Goal: Task Accomplishment & Management: Manage account settings

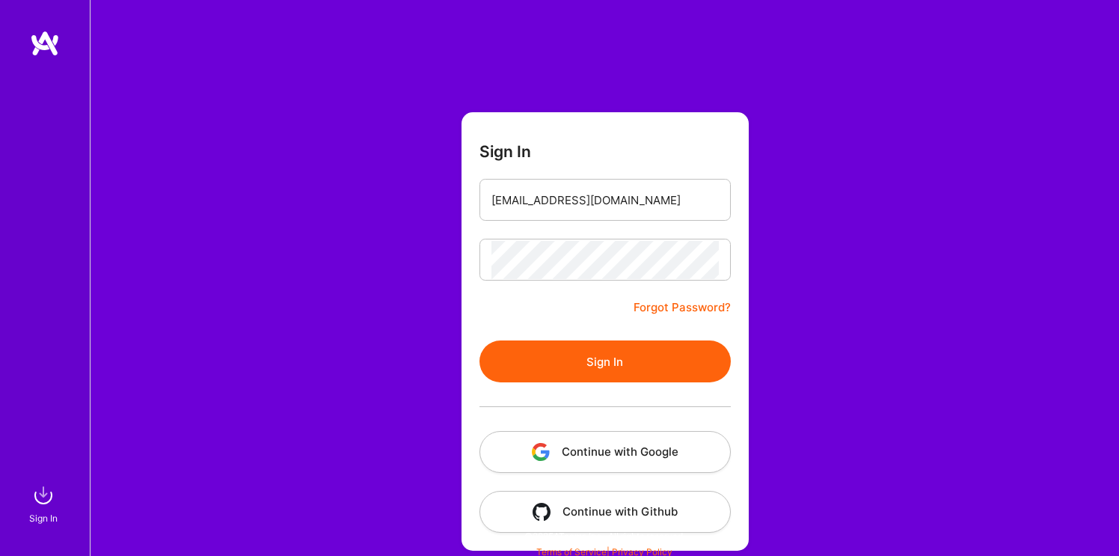
click at [598, 364] on button "Sign In" at bounding box center [605, 361] width 251 height 42
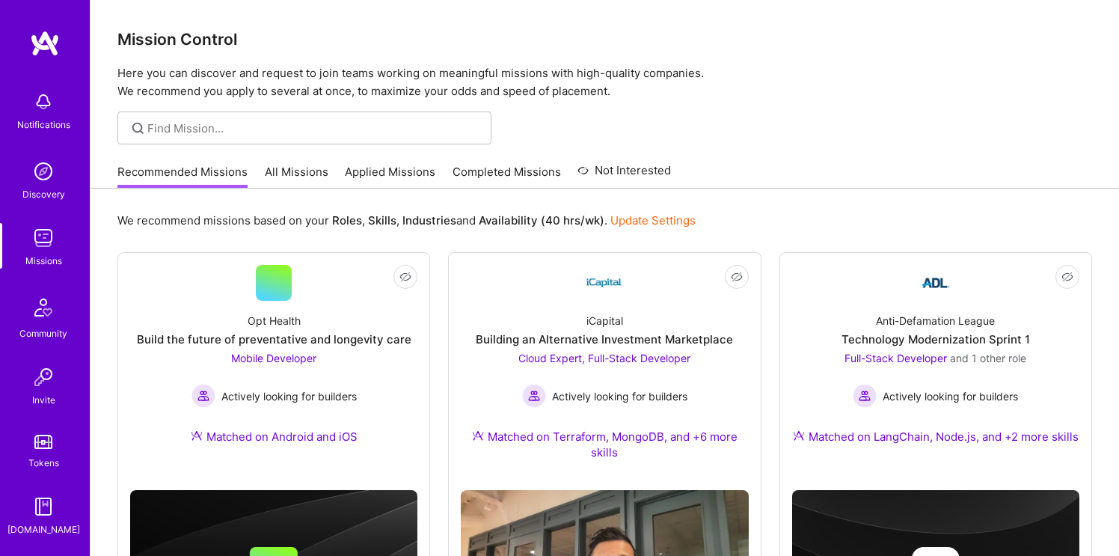
scroll to position [113, 0]
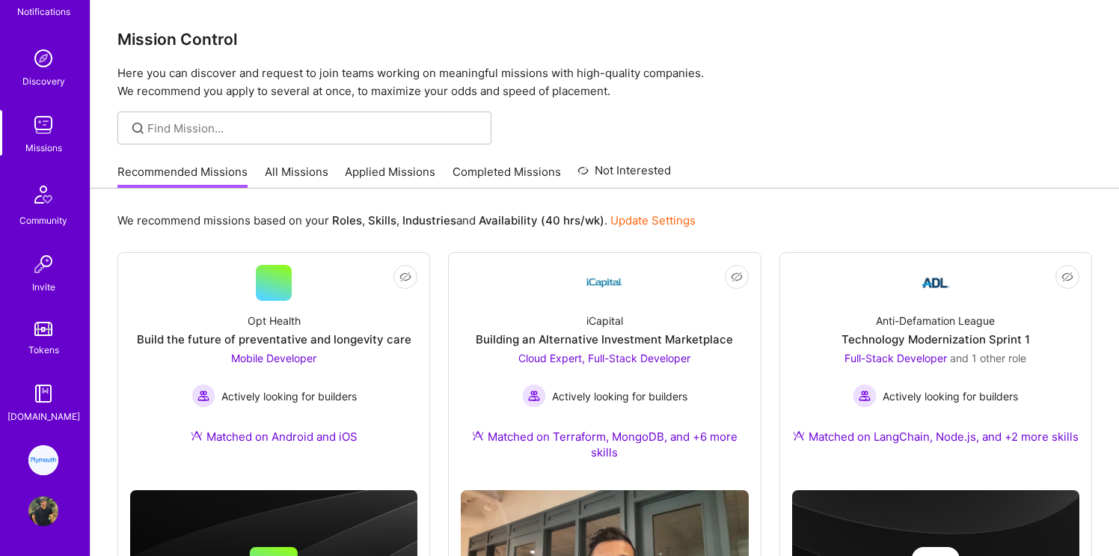
click at [34, 516] on img at bounding box center [43, 511] width 30 height 30
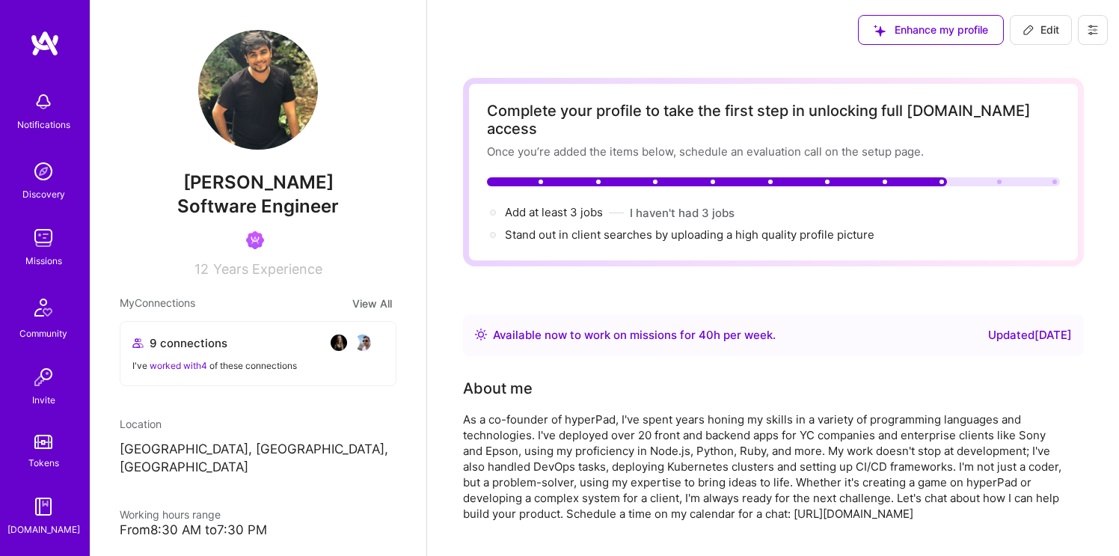
click at [52, 57] on div "Notifications Discovery Missions Community Invite Tokens [DOMAIN_NAME]" at bounding box center [45, 283] width 90 height 507
click at [45, 49] on img at bounding box center [45, 43] width 30 height 27
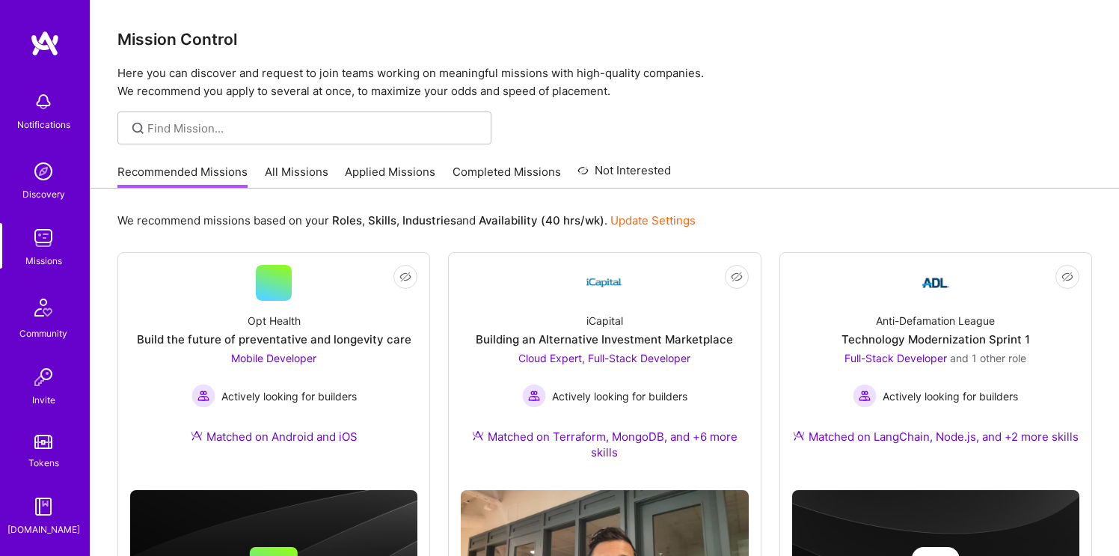
click at [48, 45] on img at bounding box center [45, 43] width 30 height 27
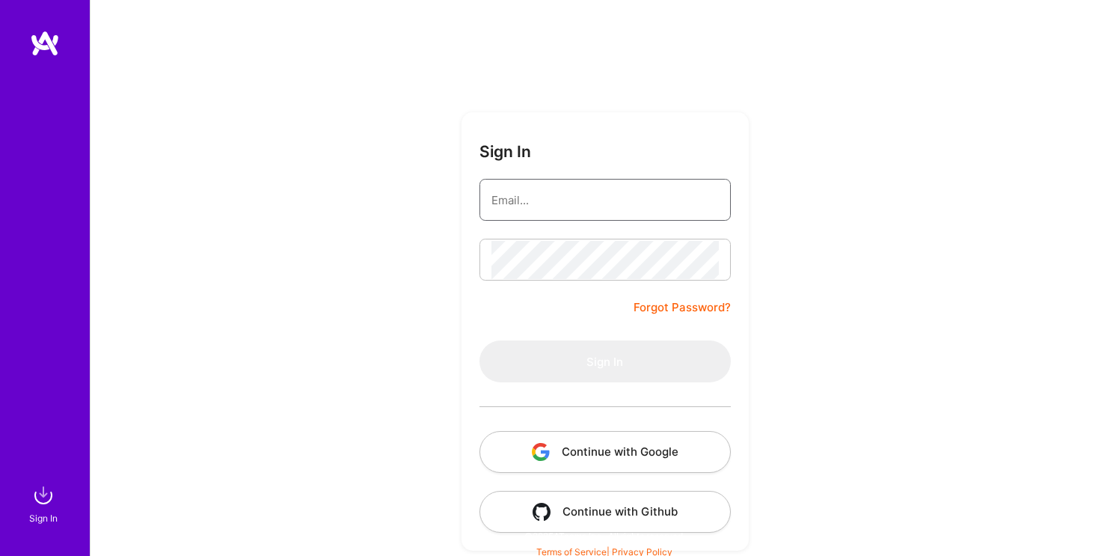
type input "[EMAIL_ADDRESS][DOMAIN_NAME]"
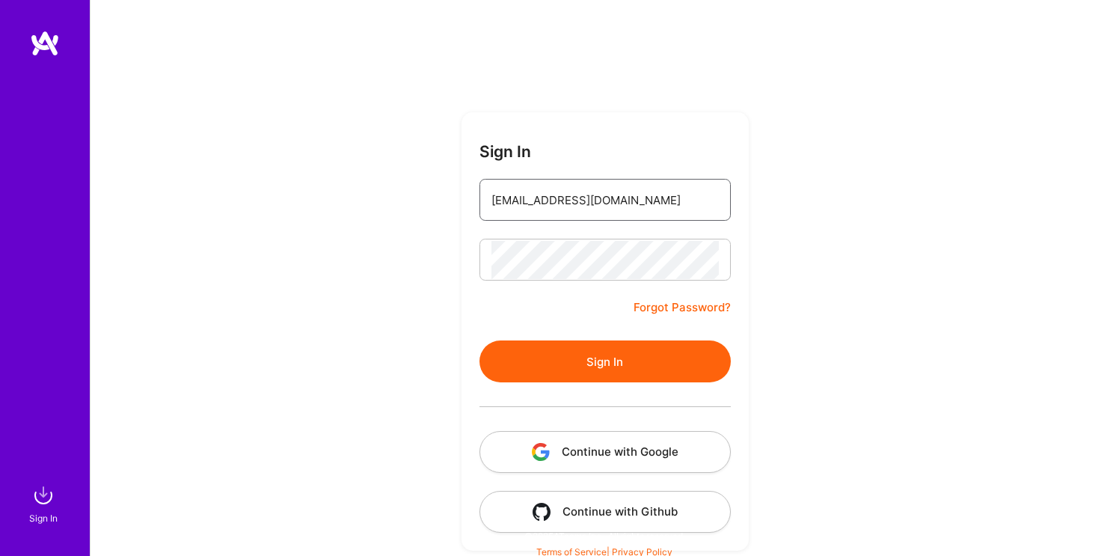
click at [586, 212] on input "[EMAIL_ADDRESS][DOMAIN_NAME]" at bounding box center [605, 200] width 227 height 38
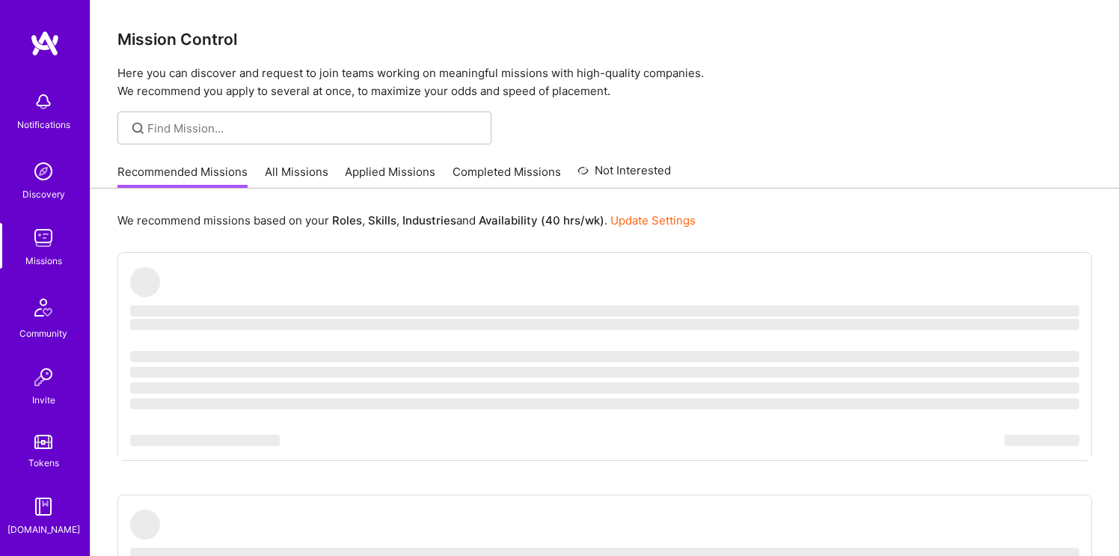
click at [586, 212] on p "We recommend missions based on your Roles , Skills , Industries and Availabilit…" at bounding box center [406, 220] width 578 height 16
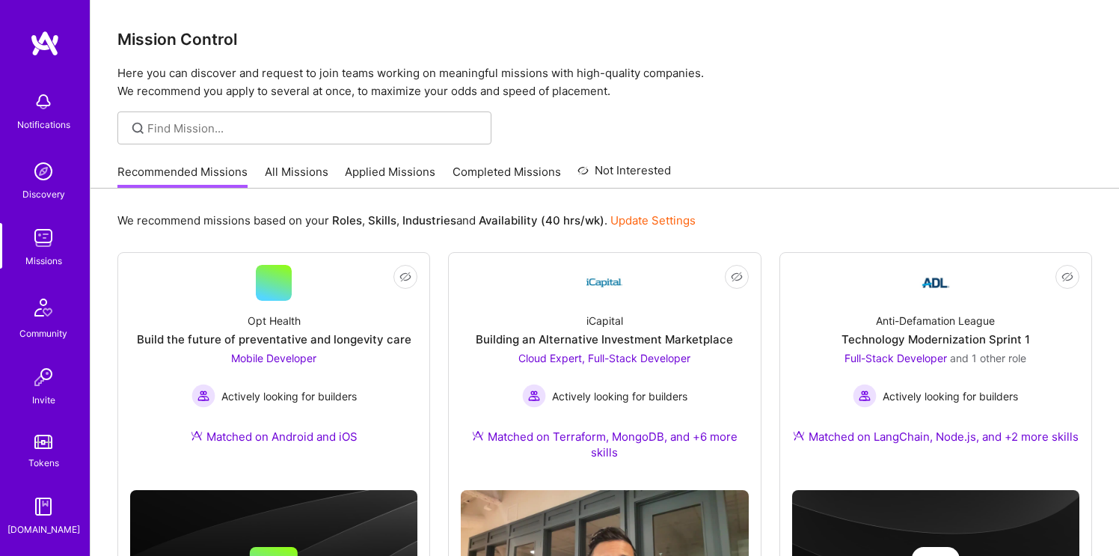
click at [3, 233] on link "Missions" at bounding box center [43, 246] width 93 height 46
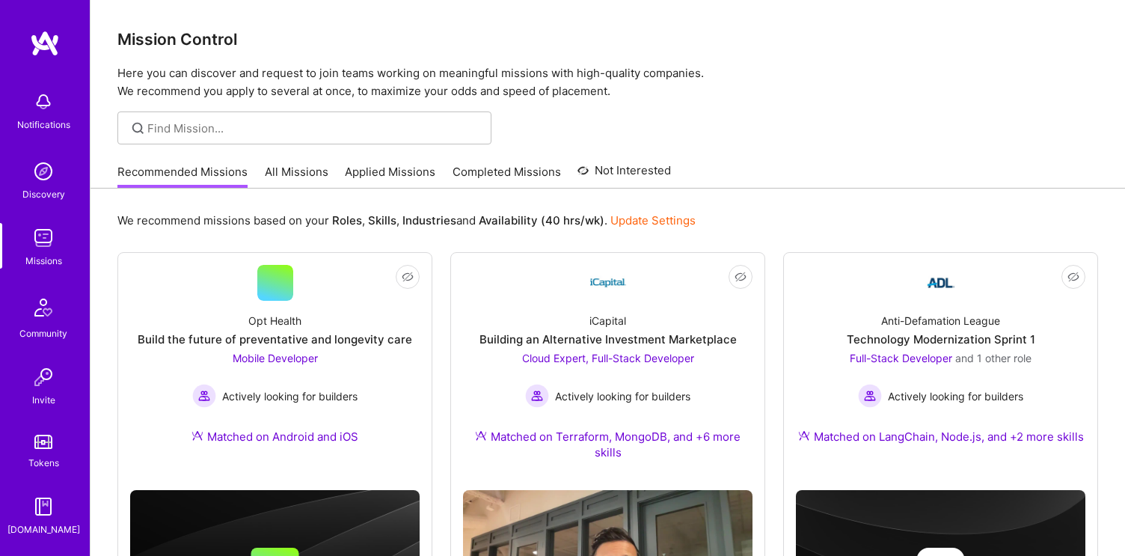
click at [4, 237] on link "Missions" at bounding box center [43, 246] width 93 height 46
click at [41, 122] on div "Notifications" at bounding box center [43, 125] width 53 height 16
click at [41, 122] on div "Notifications Discovery Missions Community Invite Tokens [DOMAIN_NAME]" at bounding box center [45, 310] width 90 height 453
click at [41, 122] on div "Notifications" at bounding box center [43, 125] width 53 height 16
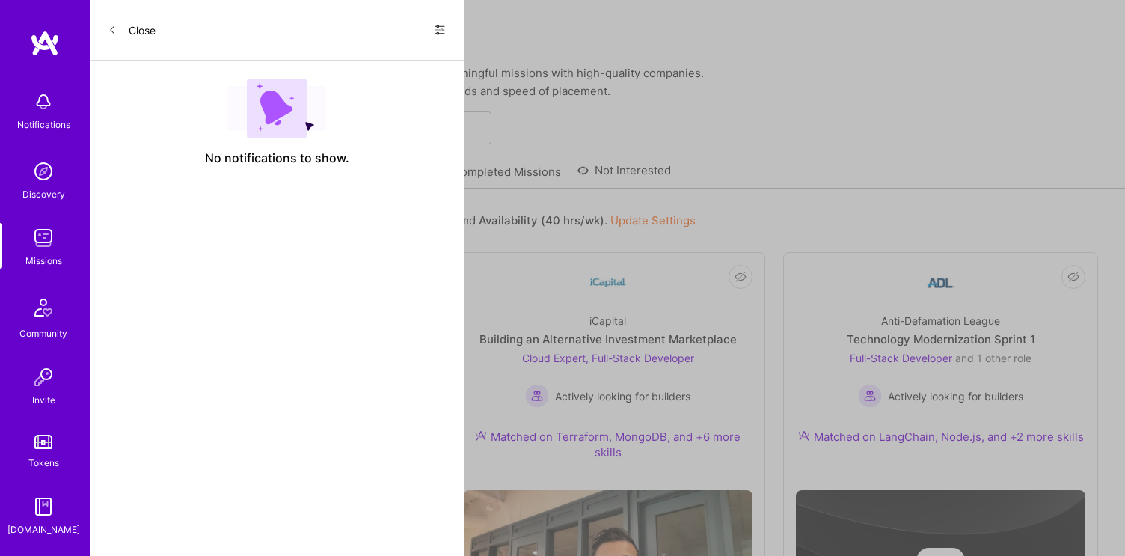
click at [432, 34] on div "Show all notifications Show unread notifications only" at bounding box center [434, 30] width 24 height 24
click at [439, 34] on icon at bounding box center [440, 30] width 12 height 12
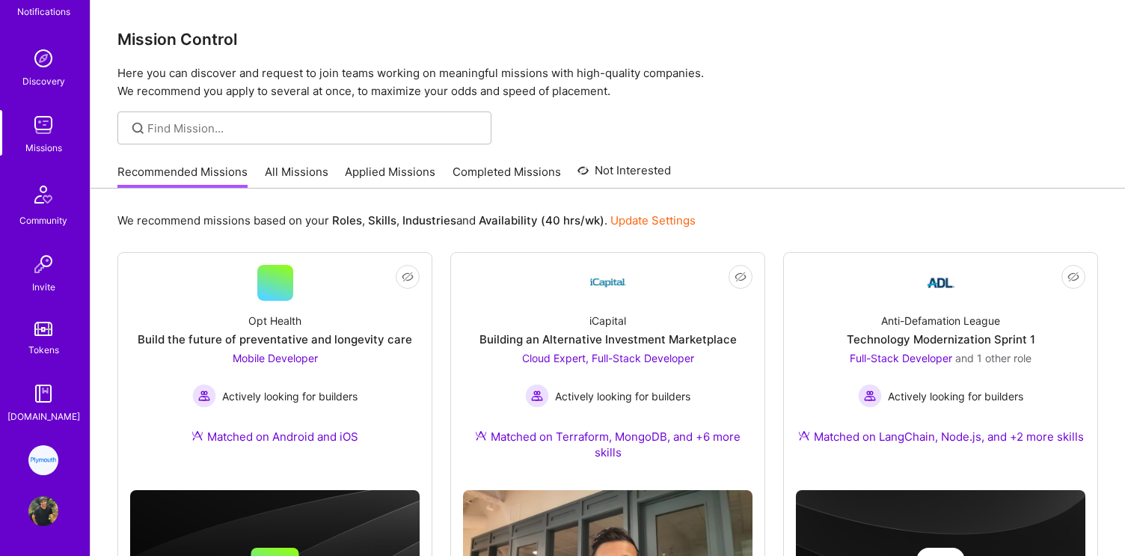
click at [41, 502] on img at bounding box center [43, 511] width 30 height 30
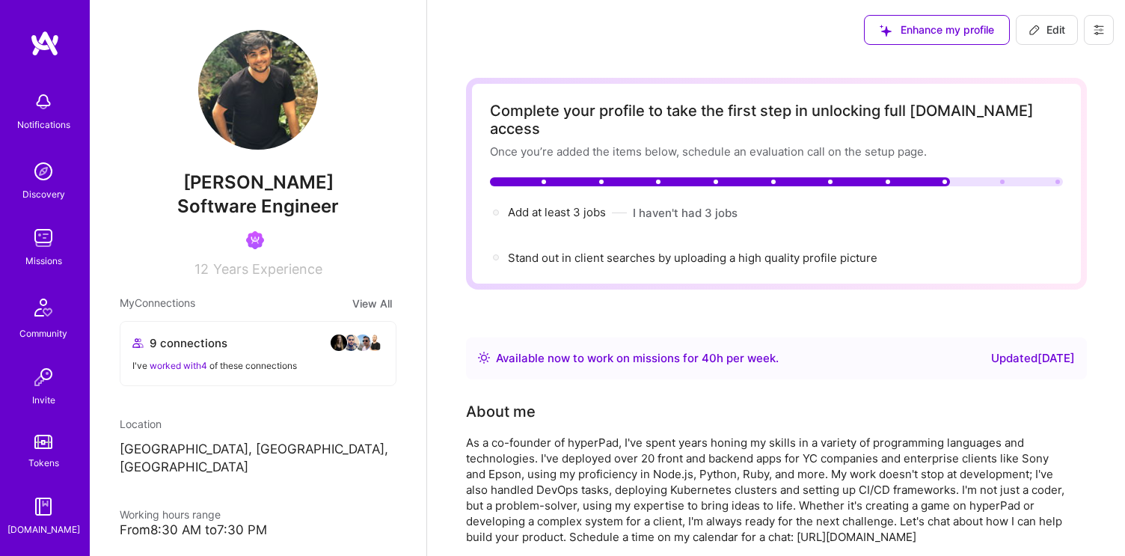
click at [1093, 33] on icon at bounding box center [1099, 30] width 12 height 12
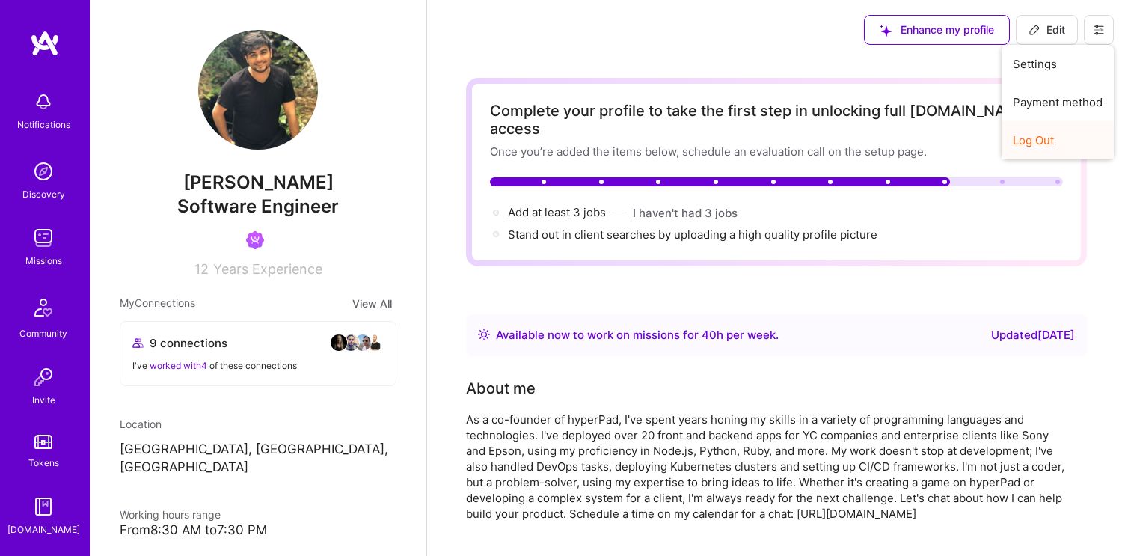
click at [1040, 141] on button "Log Out" at bounding box center [1058, 140] width 112 height 38
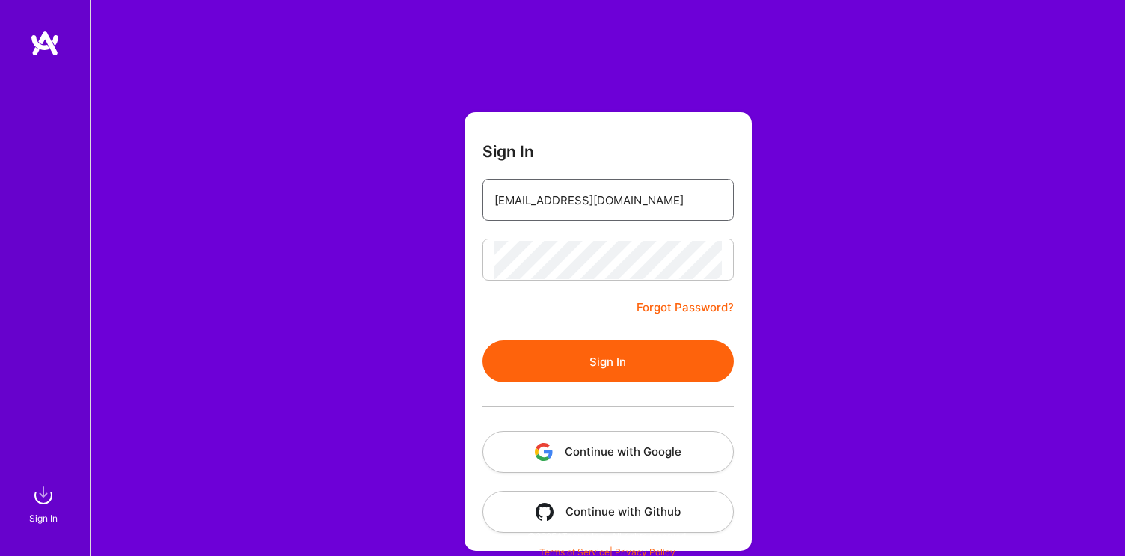
click at [539, 204] on input "[EMAIL_ADDRESS][DOMAIN_NAME]" at bounding box center [608, 200] width 227 height 38
type input "msaadat@hyperpad.com"
click at [610, 379] on button "Sign In" at bounding box center [608, 361] width 251 height 42
